Goal: Information Seeking & Learning: Learn about a topic

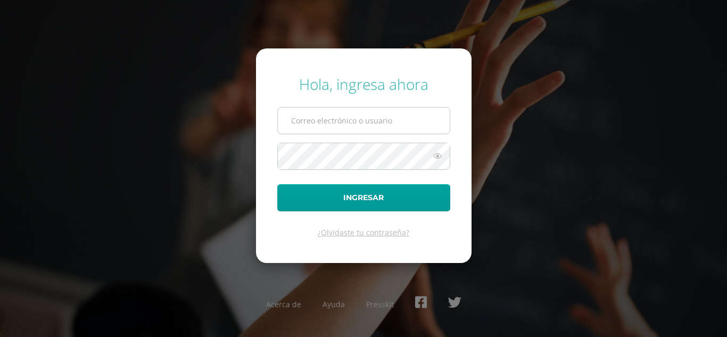
drag, startPoint x: 0, startPoint y: 0, endPoint x: 381, endPoint y: 121, distance: 400.2
click at [381, 121] on input "text" at bounding box center [364, 120] width 172 height 26
click at [394, 128] on input "a.solares.5ddb@gmail.com" at bounding box center [364, 120] width 172 height 26
type input "d.ayala.1cdb@gmail.com"
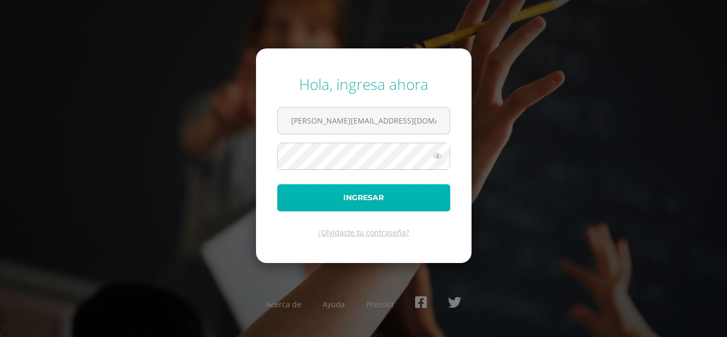
click at [367, 201] on button "Ingresar" at bounding box center [363, 197] width 173 height 27
click at [366, 194] on button "Ingresar" at bounding box center [363, 197] width 173 height 27
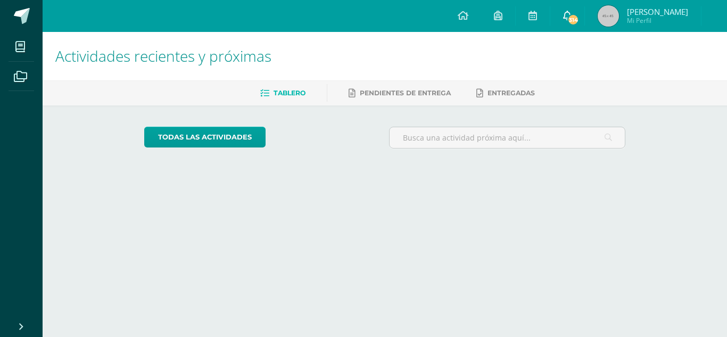
click at [575, 18] on span "314" at bounding box center [573, 20] width 12 height 12
click at [571, 20] on span at bounding box center [567, 16] width 9 height 12
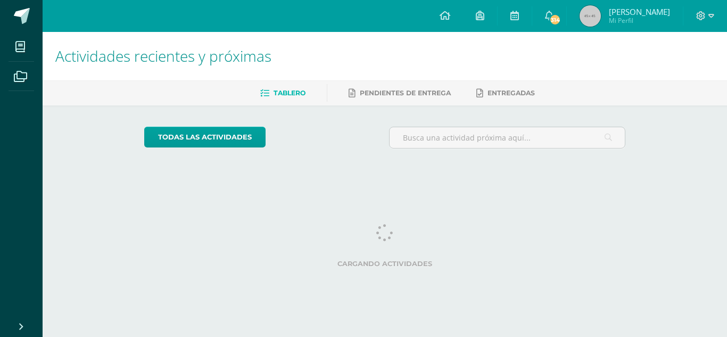
click at [577, 20] on link "David Gerardo Mi Perfil" at bounding box center [624, 16] width 116 height 32
click at [560, 15] on span "314" at bounding box center [555, 20] width 12 height 12
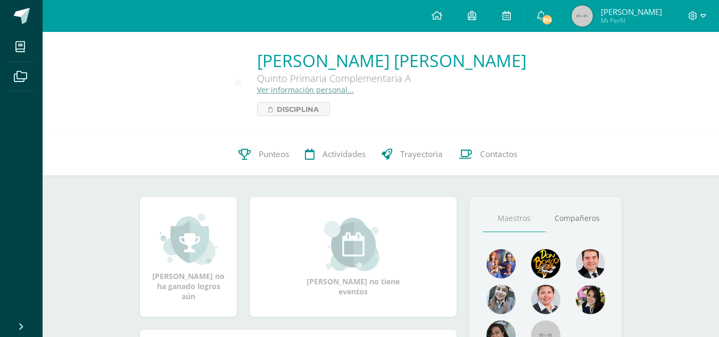
click at [585, 19] on img at bounding box center [581, 15] width 21 height 21
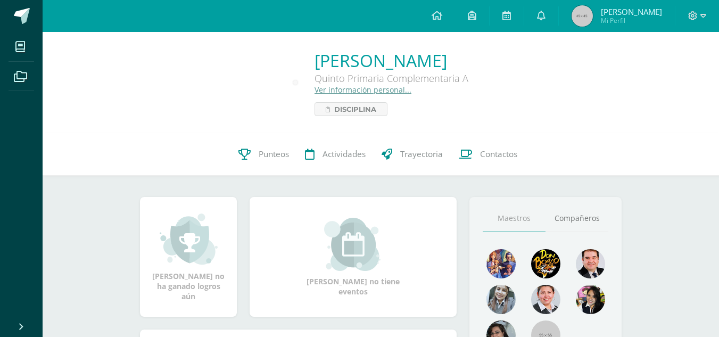
click at [589, 14] on img at bounding box center [581, 15] width 21 height 21
click at [552, 19] on link at bounding box center [541, 16] width 34 height 32
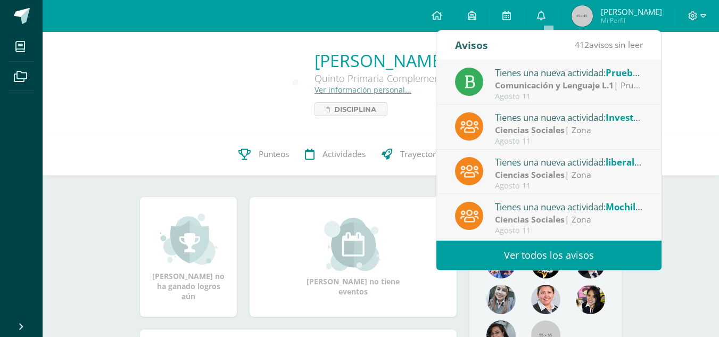
click at [563, 78] on div "Tienes una nueva actividad: Prueba III unidad" at bounding box center [569, 72] width 148 height 14
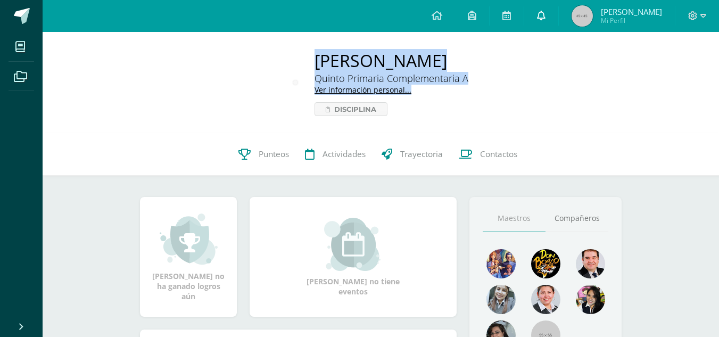
drag, startPoint x: 700, startPoint y: 55, endPoint x: 558, endPoint y: 21, distance: 145.6
click at [558, 21] on body "Mis cursos Archivos Cerrar panel Ciencias Naturales y Tecnología Quinto Primari…" at bounding box center [359, 298] width 719 height 597
click at [24, 15] on span at bounding box center [22, 16] width 16 height 16
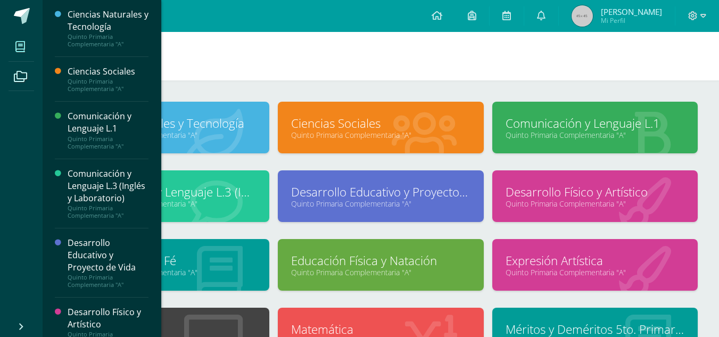
click at [540, 129] on link "Comunicación y Lenguaje L.1" at bounding box center [594, 123] width 179 height 16
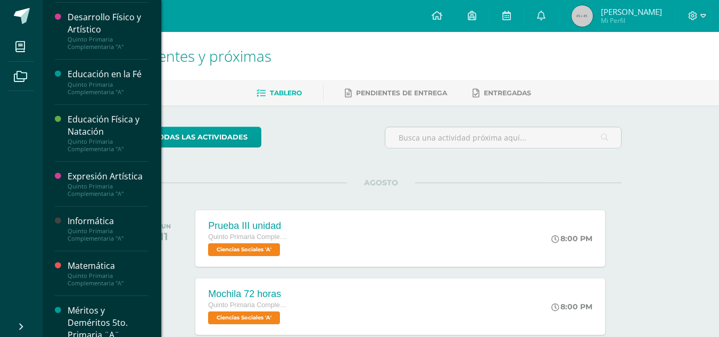
scroll to position [437, 0]
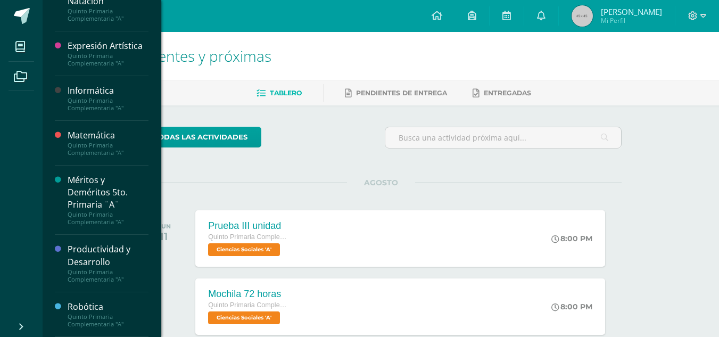
click at [120, 105] on div "Quinto Primaria Complementaria "A"" at bounding box center [108, 104] width 81 height 15
click at [91, 98] on div "Quinto Primaria Complementaria "A"" at bounding box center [108, 104] width 81 height 15
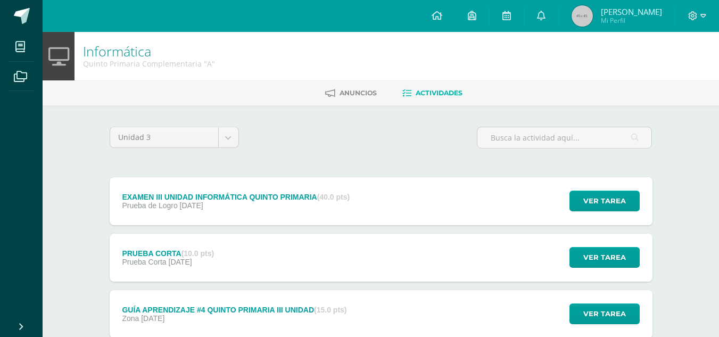
click at [442, 91] on span "Actividades" at bounding box center [438, 93] width 47 height 8
click at [545, 16] on icon at bounding box center [541, 16] width 9 height 10
click at [475, 21] on span at bounding box center [472, 16] width 9 height 12
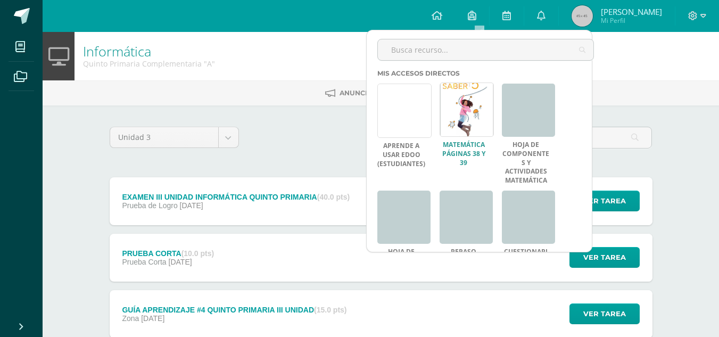
click at [481, 117] on link at bounding box center [466, 109] width 54 height 54
